Goal: Find specific page/section: Find specific page/section

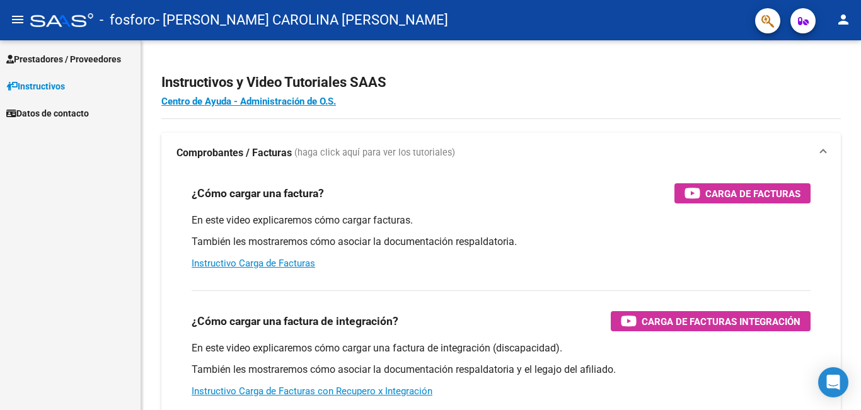
click at [78, 117] on span "Datos de contacto" at bounding box center [47, 113] width 83 height 14
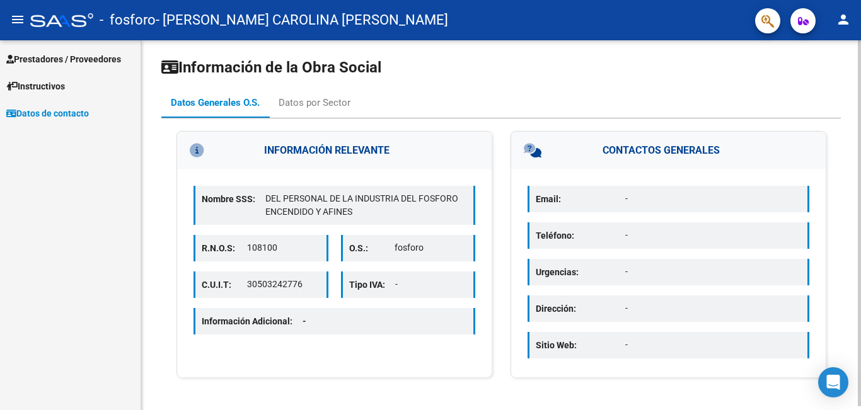
scroll to position [4, 0]
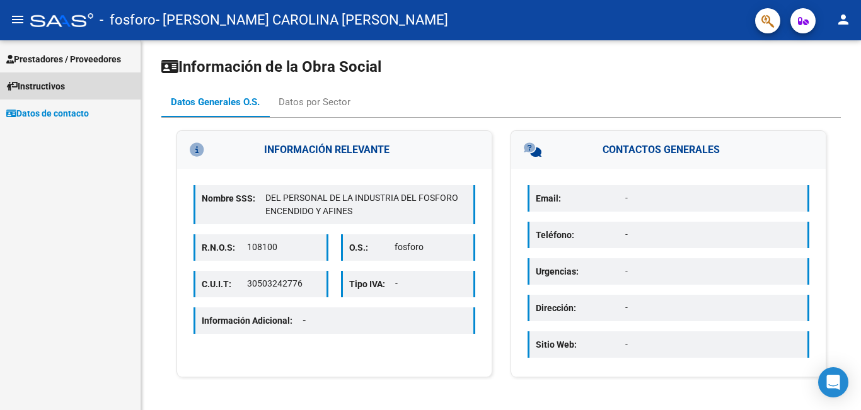
click at [52, 88] on span "Instructivos" at bounding box center [35, 86] width 59 height 14
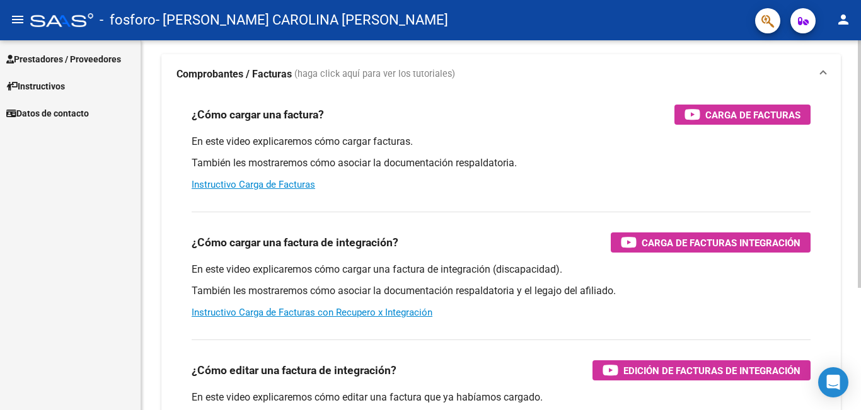
scroll to position [183, 0]
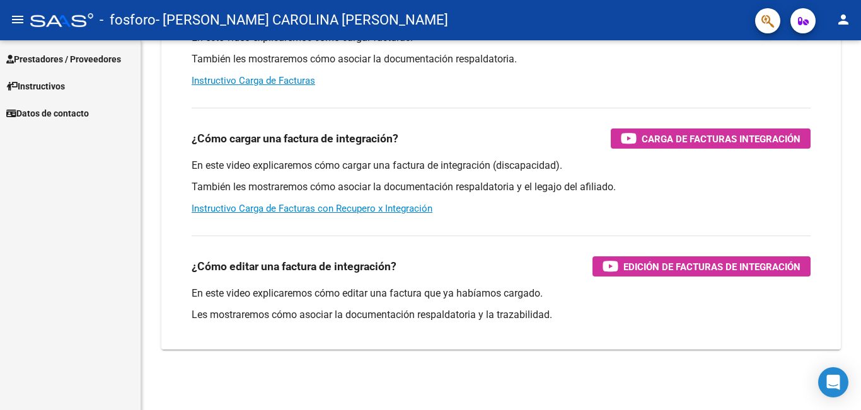
click at [115, 59] on span "Prestadores / Proveedores" at bounding box center [63, 59] width 115 height 14
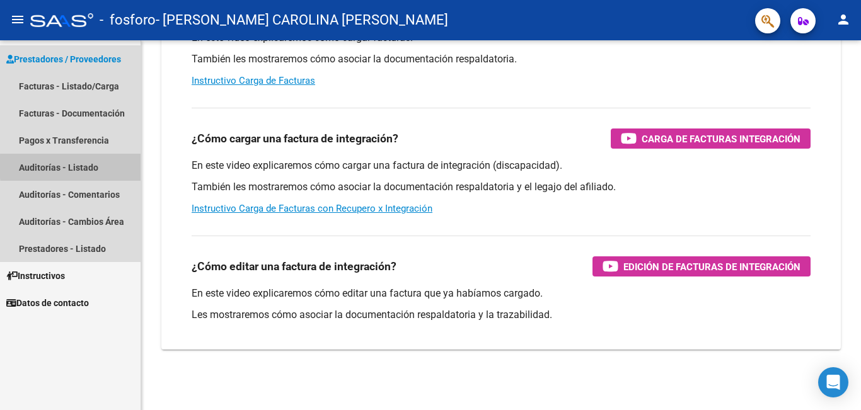
click at [118, 166] on link "Auditorías - Listado" at bounding box center [70, 167] width 141 height 27
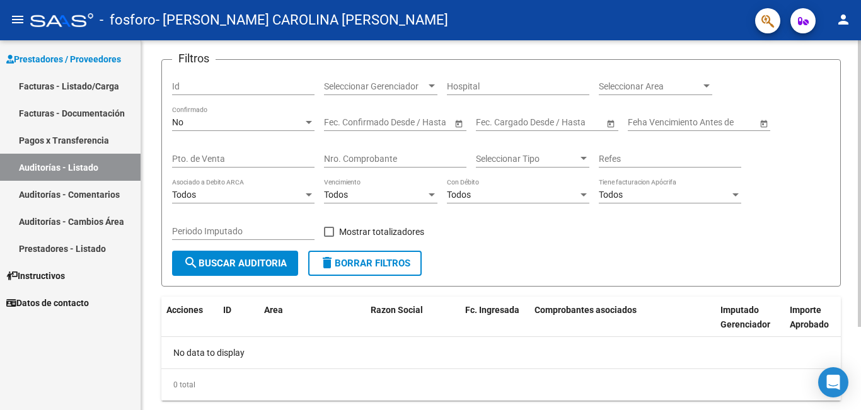
scroll to position [107, 0]
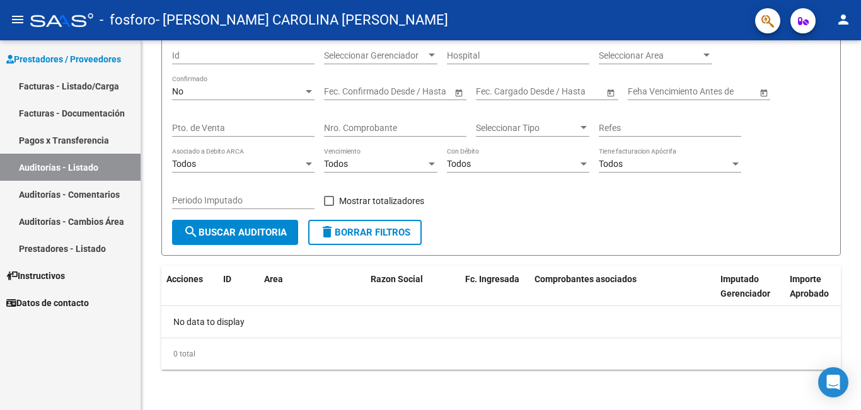
click at [84, 188] on link "Auditorías - Comentarios" at bounding box center [70, 194] width 141 height 27
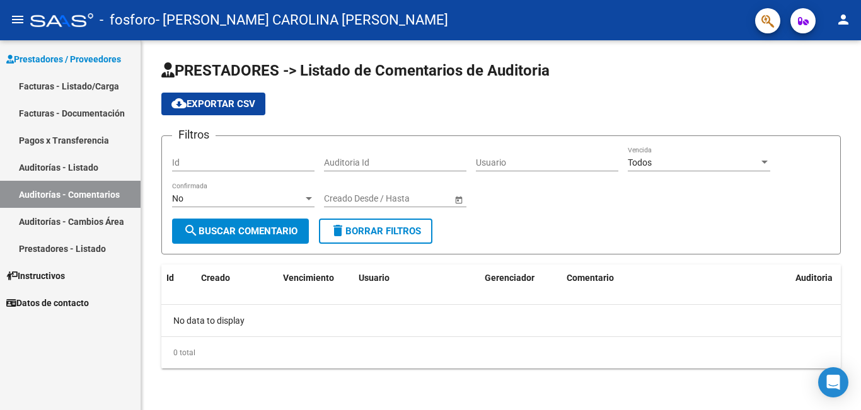
click at [94, 221] on link "Auditorías - Cambios Área" at bounding box center [70, 221] width 141 height 27
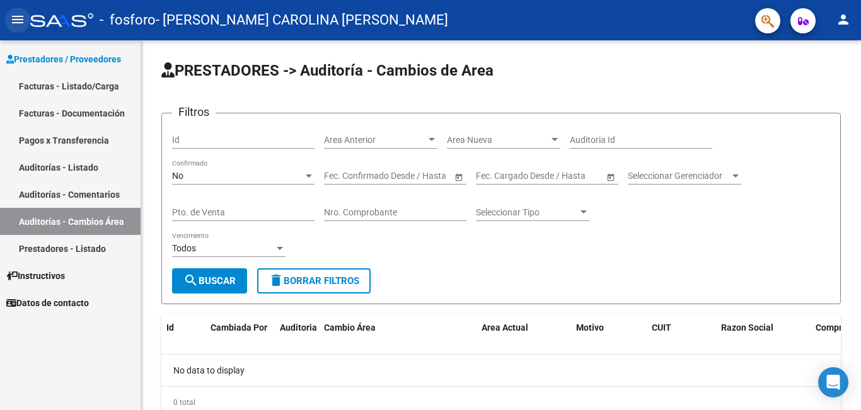
click at [21, 21] on mat-icon "menu" at bounding box center [17, 19] width 15 height 15
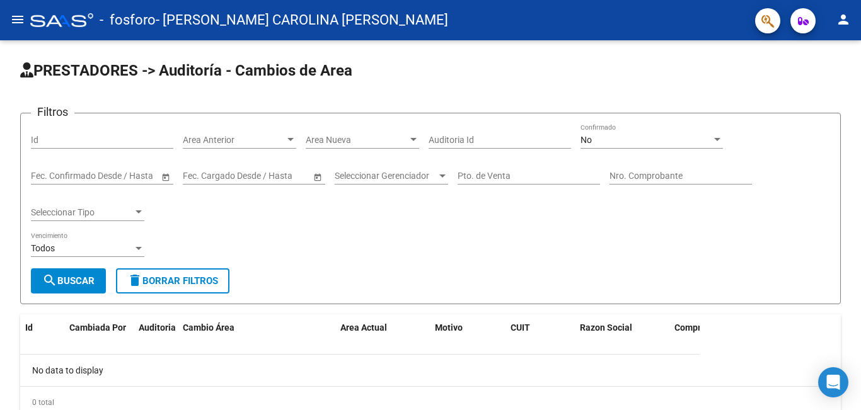
click at [21, 21] on mat-icon "menu" at bounding box center [17, 19] width 15 height 15
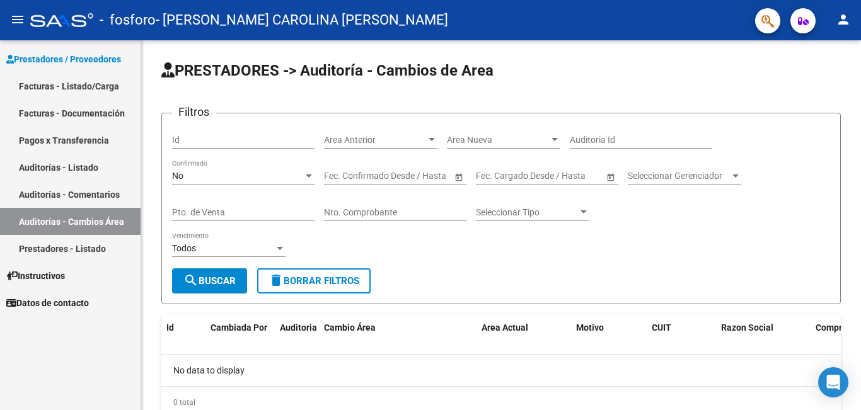
click at [69, 301] on span "Datos de contacto" at bounding box center [47, 303] width 83 height 14
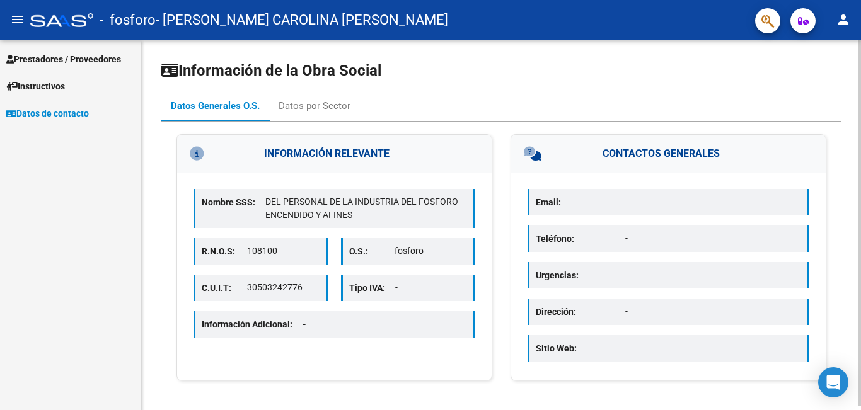
scroll to position [4, 0]
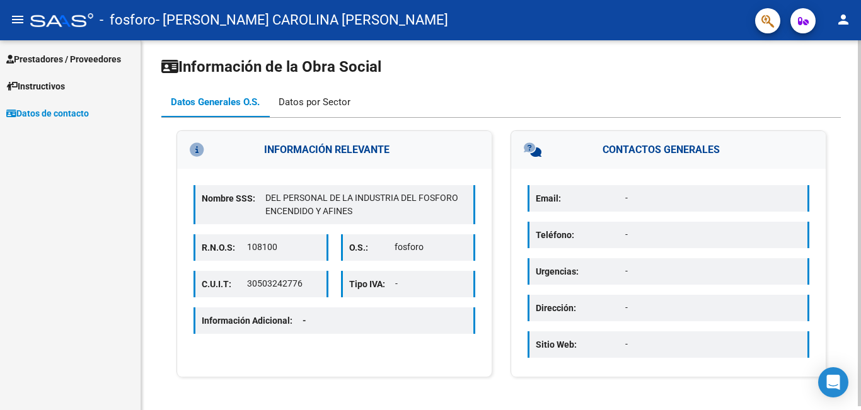
click at [348, 101] on div "Datos por Sector" at bounding box center [315, 102] width 72 height 14
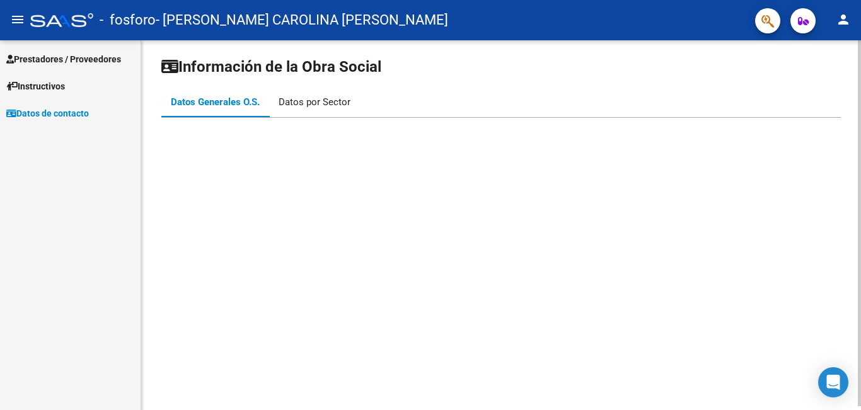
scroll to position [0, 0]
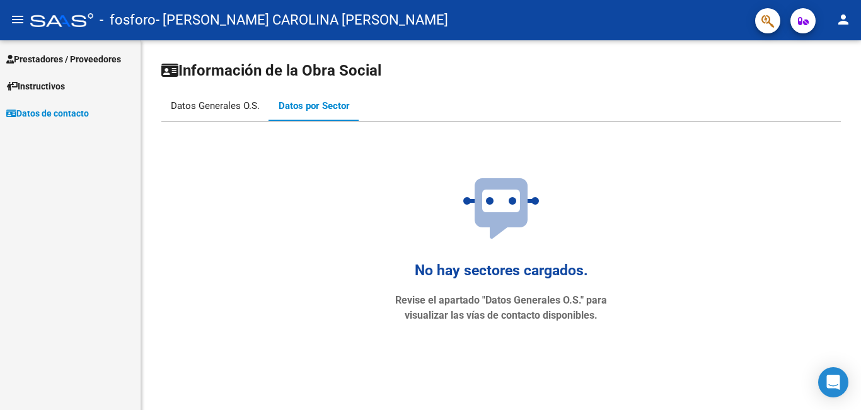
click at [237, 101] on div "Datos Generales O.S." at bounding box center [215, 106] width 89 height 14
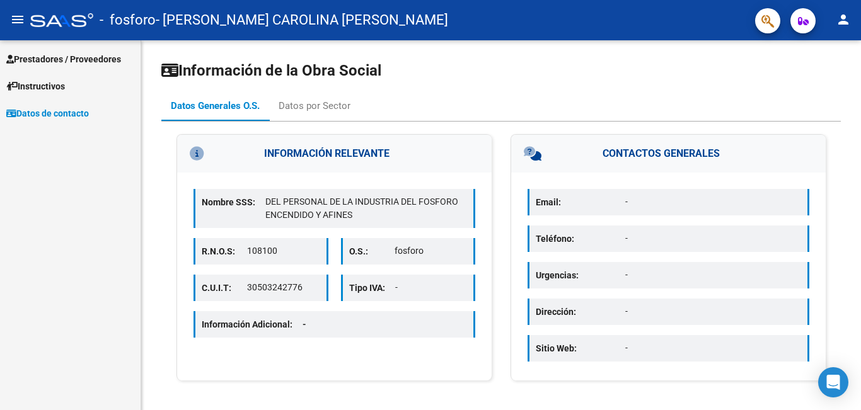
click at [846, 21] on mat-icon "person" at bounding box center [843, 19] width 15 height 15
click at [712, 55] on div at bounding box center [430, 205] width 861 height 410
click at [89, 54] on span "Prestadores / Proveedores" at bounding box center [63, 59] width 115 height 14
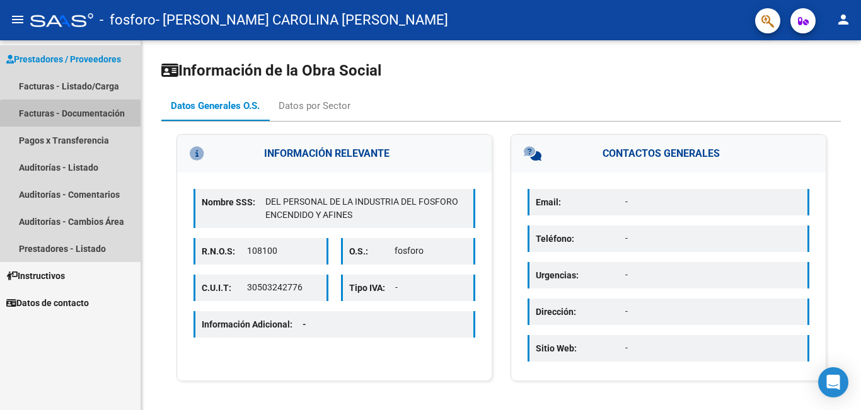
click at [112, 118] on link "Facturas - Documentación" at bounding box center [70, 113] width 141 height 27
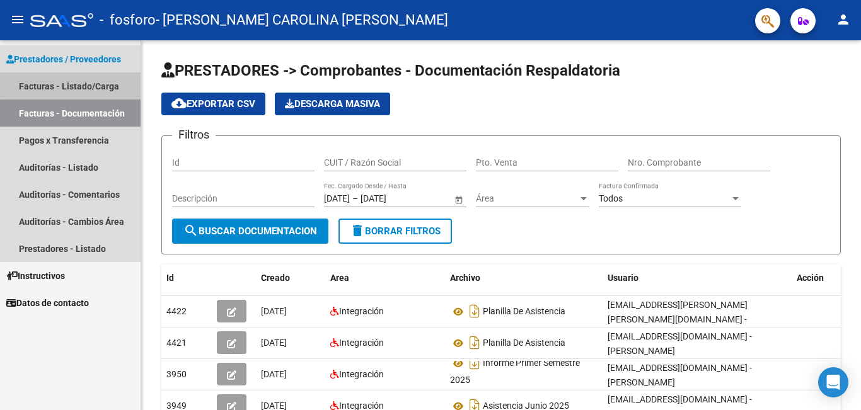
click at [79, 84] on link "Facturas - Listado/Carga" at bounding box center [70, 85] width 141 height 27
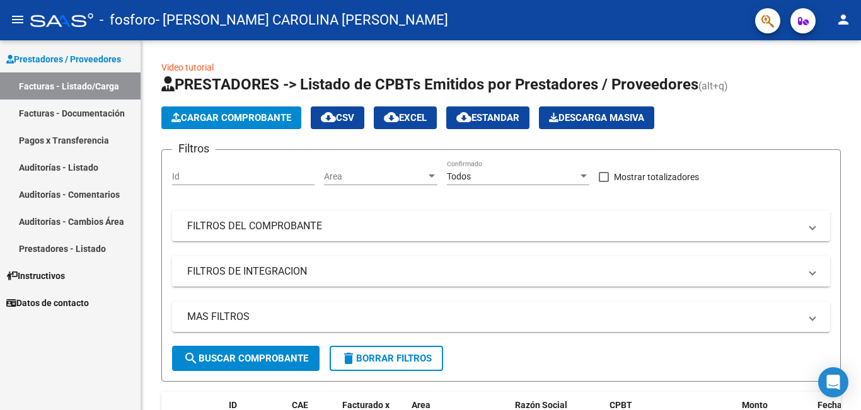
click at [83, 110] on link "Facturas - Documentación" at bounding box center [70, 113] width 141 height 27
